Goal: Transaction & Acquisition: Download file/media

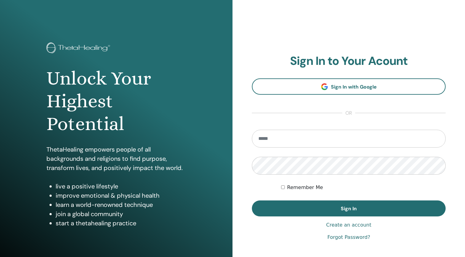
click at [313, 137] on input "email" at bounding box center [349, 139] width 194 height 18
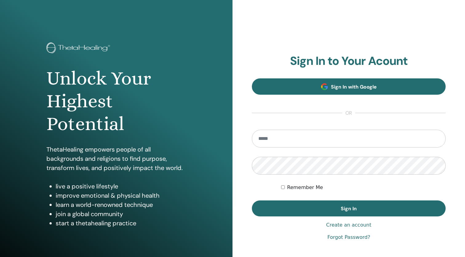
click at [334, 82] on link "Sign In with Google" at bounding box center [349, 86] width 194 height 16
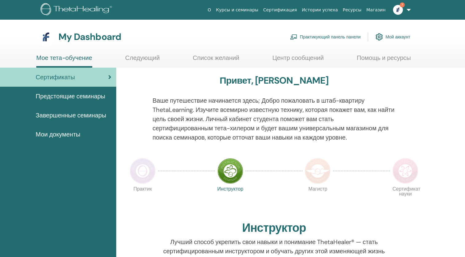
click at [78, 115] on span "Завершенные семинары" at bounding box center [71, 115] width 70 height 9
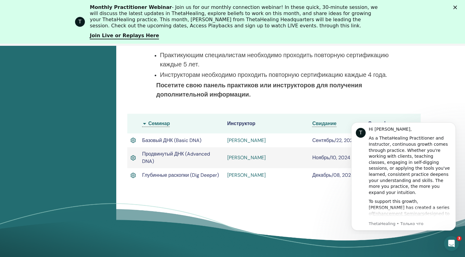
click at [347, 221] on div "T Hi [PERSON_NAME], As a ThetaHealing Practitioner and Instructor, continuous g…" at bounding box center [403, 192] width 113 height 77
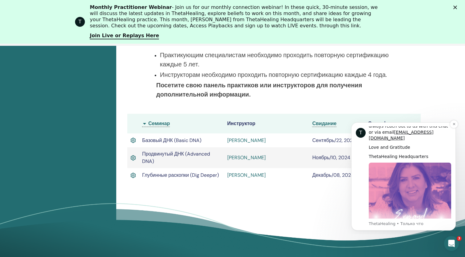
scroll to position [304, 0]
click at [453, 125] on icon "Dismiss notification" at bounding box center [453, 123] width 3 height 3
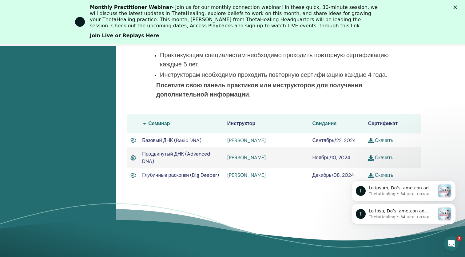
click at [383, 139] on link "Скачать" at bounding box center [380, 140] width 25 height 6
click at [400, 157] on div "T ThetaHealing • 34 нед. назад T ThetaHealing • 34 нед. назад" at bounding box center [403, 185] width 113 height 77
click at [385, 158] on div "T ThetaHealing • 34 нед. назад T ThetaHealing • 34 нед. назад" at bounding box center [403, 185] width 113 height 77
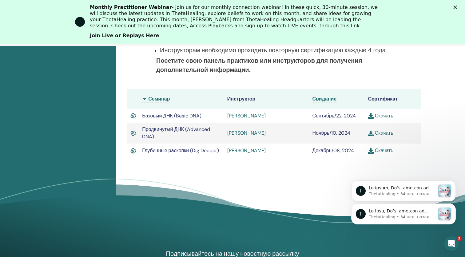
scroll to position [193, 0]
click at [383, 133] on link "Скачать" at bounding box center [380, 133] width 25 height 6
click at [383, 149] on link "Скачать" at bounding box center [380, 150] width 25 height 6
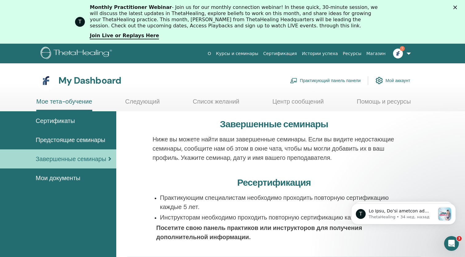
scroll to position [0, 0]
click at [401, 53] on img at bounding box center [398, 54] width 10 height 10
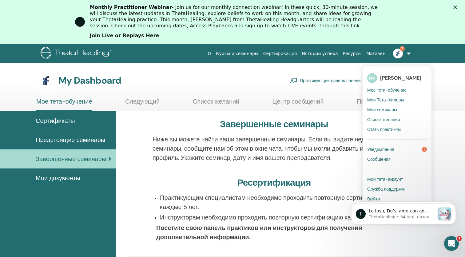
click at [254, 150] on p "Ниже вы можете найти ваши завершенные семинары. Если вы видите недостающие семи…" at bounding box center [273, 149] width 243 height 28
